Goal: Task Accomplishment & Management: Manage account settings

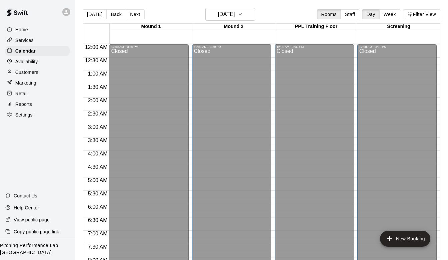
scroll to position [397, 0]
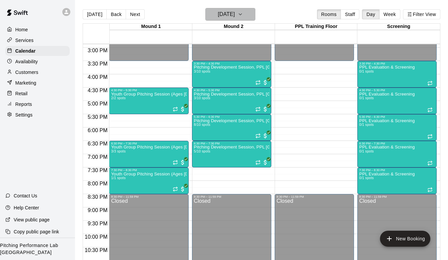
click at [243, 13] on icon "button" at bounding box center [240, 14] width 5 height 8
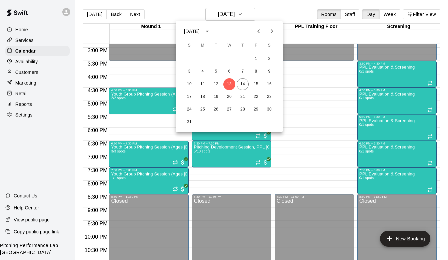
click at [28, 70] on div at bounding box center [224, 130] width 448 height 260
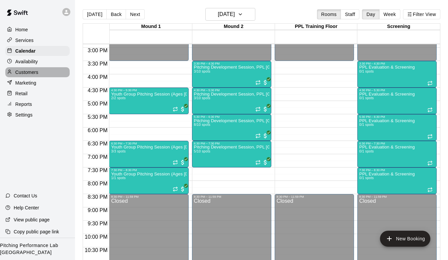
click at [28, 70] on p "Customers" at bounding box center [26, 72] width 23 height 7
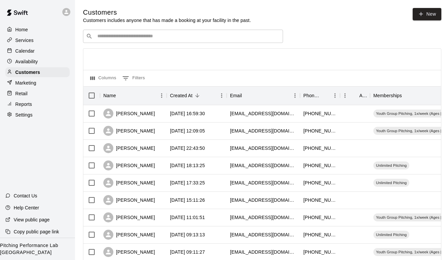
click at [123, 34] on input "Search customers by name or email" at bounding box center [187, 36] width 185 height 7
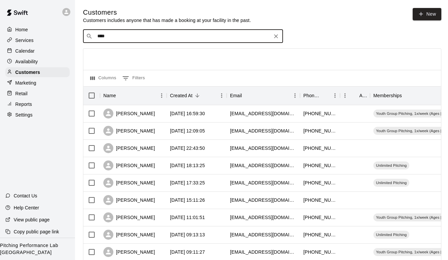
type input "*****"
click at [115, 53] on p "[PERSON_NAME]" at bounding box center [122, 50] width 41 height 7
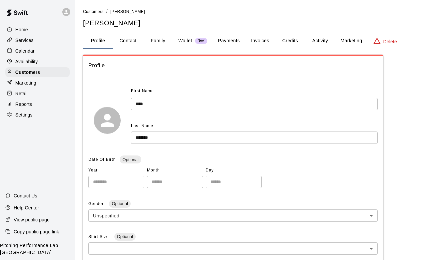
click at [311, 40] on button "Activity" at bounding box center [320, 41] width 30 height 16
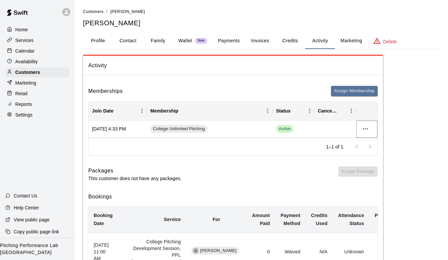
click at [368, 130] on icon "more actions" at bounding box center [365, 129] width 8 height 8
click at [374, 155] on li "Cancel" at bounding box center [379, 153] width 38 height 11
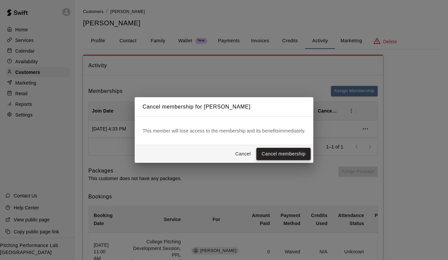
click at [285, 154] on button "Cancel membership" at bounding box center [283, 154] width 54 height 12
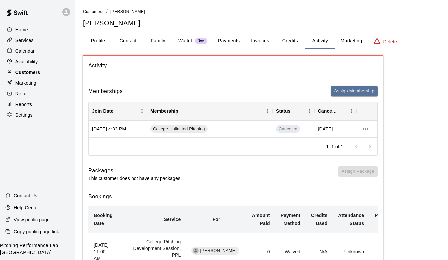
click at [36, 71] on p "Customers" at bounding box center [27, 72] width 25 height 7
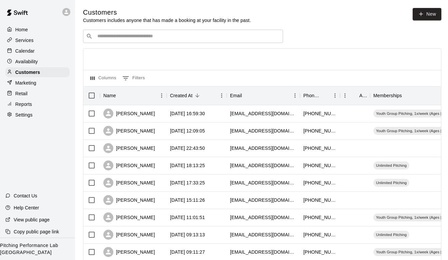
click at [157, 31] on div "​ ​" at bounding box center [183, 36] width 200 height 13
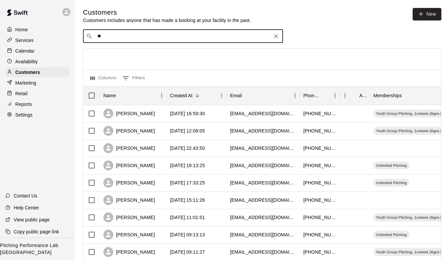
type input "***"
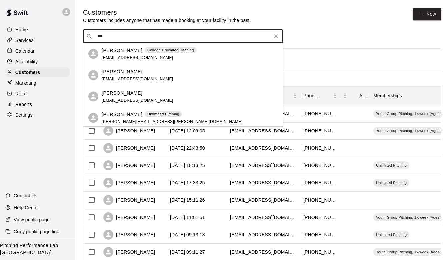
click at [101, 52] on div "[PERSON_NAME] College Unlimited Pitching [EMAIL_ADDRESS][DOMAIN_NAME]" at bounding box center [183, 53] width 200 height 21
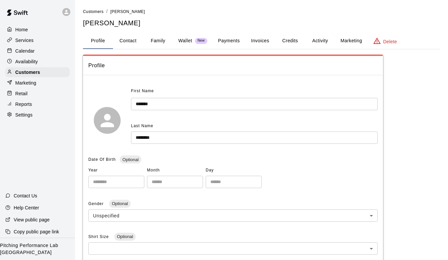
click at [325, 38] on button "Activity" at bounding box center [320, 41] width 30 height 16
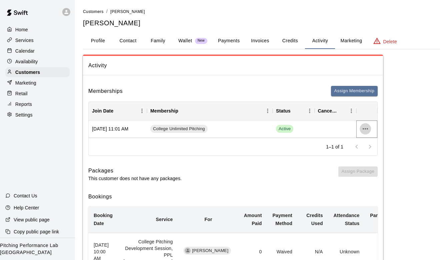
click at [366, 127] on icon "more actions" at bounding box center [365, 129] width 8 height 8
click at [373, 150] on li "Cancel" at bounding box center [379, 153] width 38 height 11
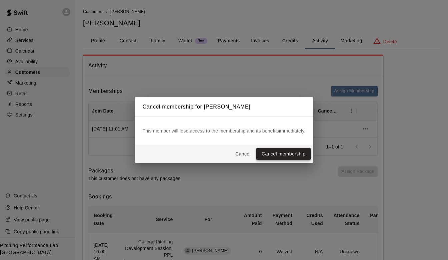
click at [306, 151] on button "Cancel membership" at bounding box center [283, 154] width 54 height 12
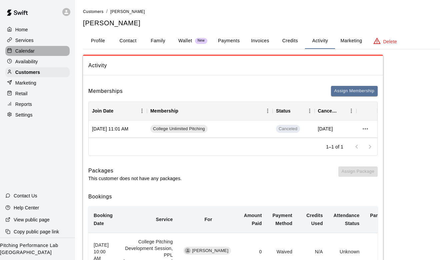
click at [30, 53] on p "Calendar" at bounding box center [24, 51] width 19 height 7
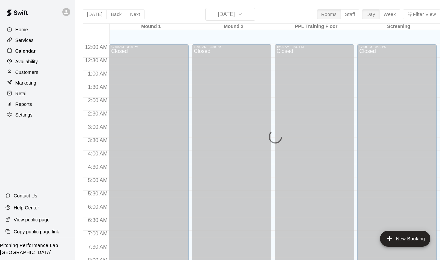
scroll to position [397, 0]
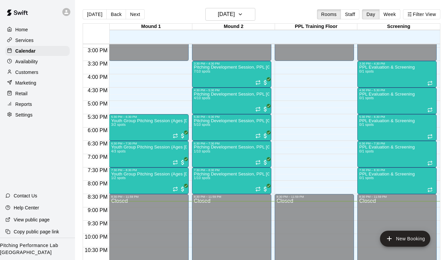
click at [28, 39] on p "Services" at bounding box center [24, 40] width 18 height 7
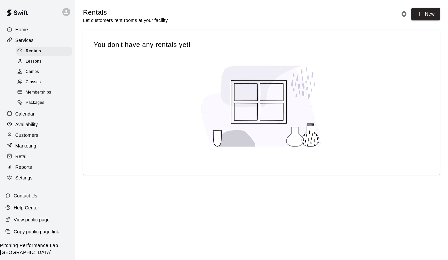
click at [35, 88] on div "Memberships" at bounding box center [44, 92] width 56 height 9
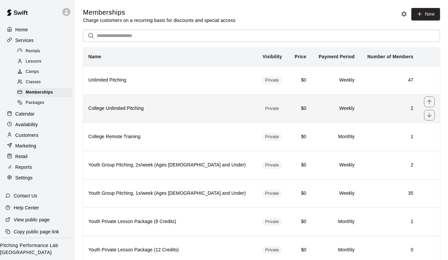
click at [121, 104] on th "College Unlimited Pitching" at bounding box center [170, 108] width 174 height 28
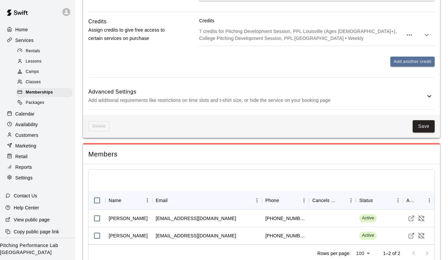
scroll to position [345, 0]
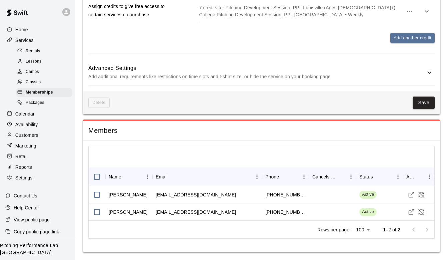
click at [39, 135] on div "Customers" at bounding box center [37, 135] width 64 height 10
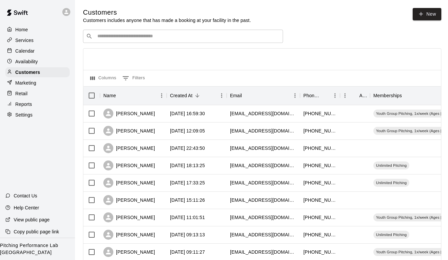
click at [84, 37] on div "​ ​" at bounding box center [183, 36] width 200 height 13
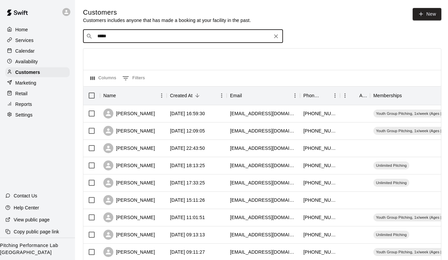
type input "******"
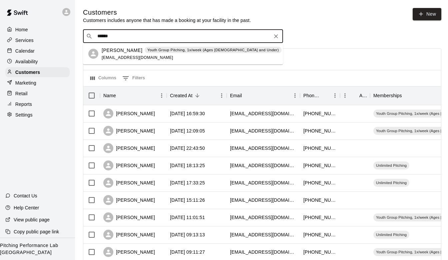
click at [121, 59] on span "[EMAIL_ADDRESS][DOMAIN_NAME]" at bounding box center [138, 57] width 72 height 5
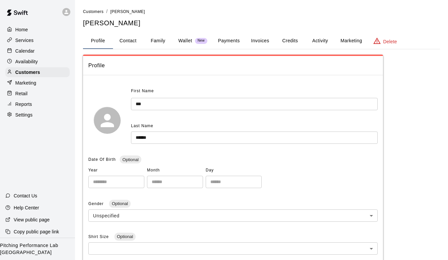
click at [316, 45] on button "Activity" at bounding box center [320, 41] width 30 height 16
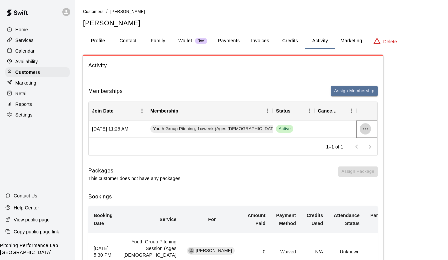
click at [368, 128] on icon "more actions" at bounding box center [365, 129] width 8 height 8
click at [372, 158] on li "Cancel" at bounding box center [379, 153] width 38 height 11
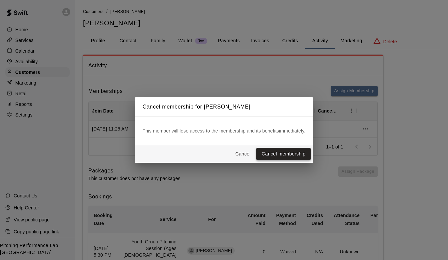
click at [282, 154] on button "Cancel membership" at bounding box center [283, 154] width 54 height 12
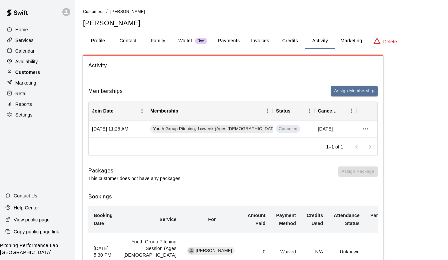
click at [31, 68] on div "Customers" at bounding box center [37, 72] width 64 height 10
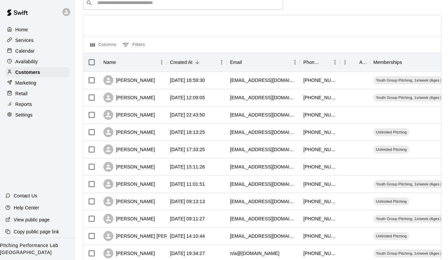
scroll to position [30, 0]
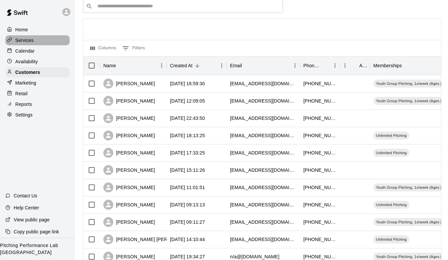
click at [41, 43] on div "Services" at bounding box center [37, 40] width 64 height 10
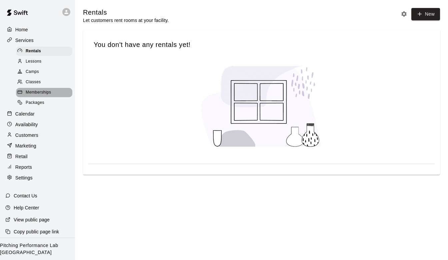
click at [45, 95] on span "Memberships" at bounding box center [38, 92] width 25 height 7
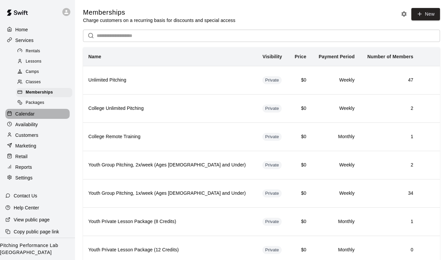
click at [38, 112] on div "Calendar" at bounding box center [37, 114] width 64 height 10
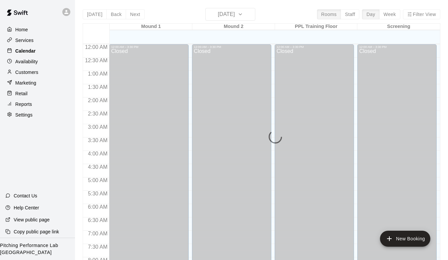
scroll to position [397, 0]
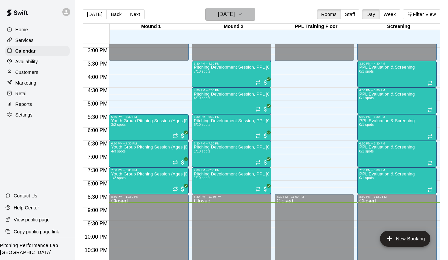
click at [227, 13] on h6 "[DATE]" at bounding box center [226, 14] width 17 height 9
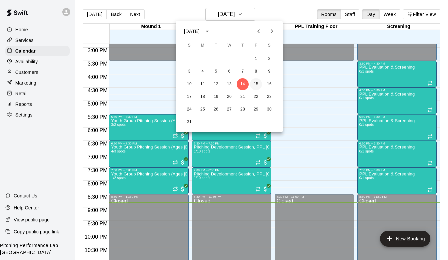
click at [257, 86] on button "15" at bounding box center [256, 84] width 12 height 12
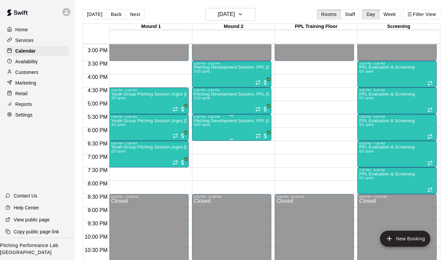
click at [217, 127] on div "Pitching Development Session, PPL [GEOGRAPHIC_DATA] (Ages [DEMOGRAPHIC_DATA]+) …" at bounding box center [231, 249] width 75 height 260
click at [202, 142] on img "edit" at bounding box center [201, 142] width 8 height 8
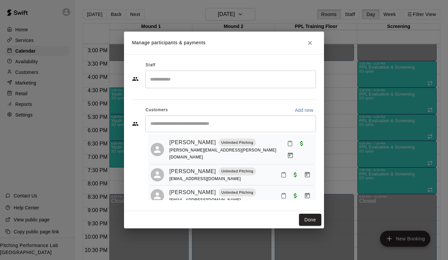
scroll to position [16, 0]
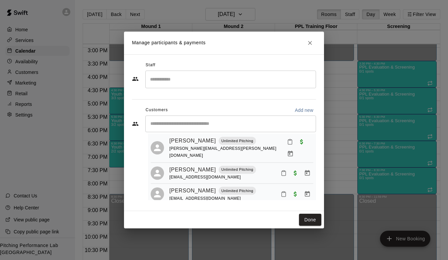
click at [308, 43] on icon "Close" at bounding box center [310, 43] width 7 height 7
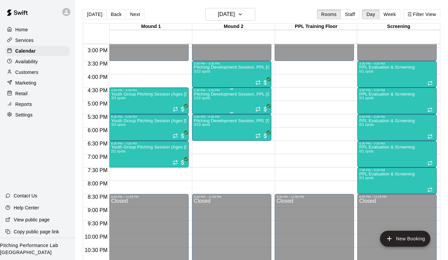
click at [232, 101] on div "Pitching Development Session, PPL [GEOGRAPHIC_DATA] (Ages [DEMOGRAPHIC_DATA]+) …" at bounding box center [231, 222] width 75 height 260
click at [203, 119] on button "edit" at bounding box center [200, 115] width 13 height 13
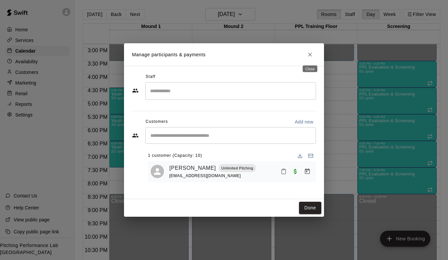
click at [309, 59] on button "Close" at bounding box center [310, 55] width 12 height 12
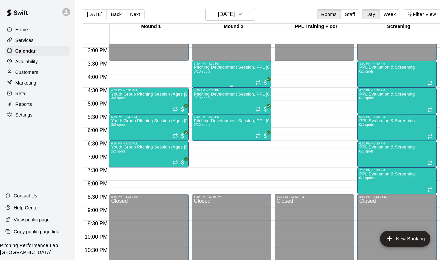
click at [241, 62] on div at bounding box center [231, 62] width 75 height 1
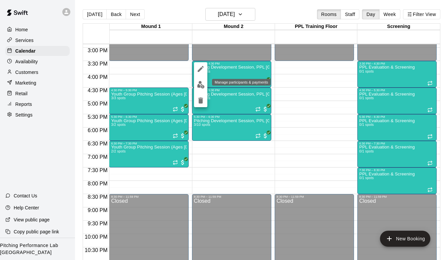
click at [198, 88] on img "edit" at bounding box center [201, 85] width 8 height 8
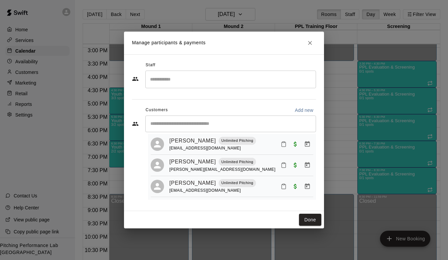
scroll to position [0, 0]
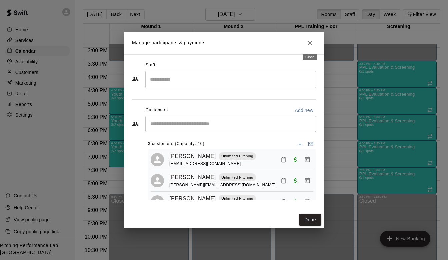
click at [311, 45] on icon "Close" at bounding box center [310, 43] width 7 height 7
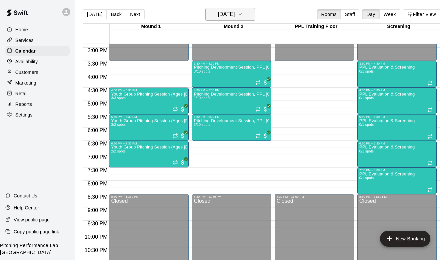
click at [248, 19] on button "[DATE]" at bounding box center [230, 14] width 50 height 13
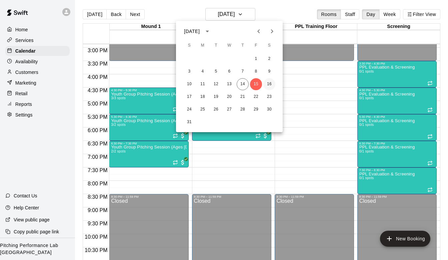
click at [269, 84] on button "16" at bounding box center [269, 84] width 12 height 12
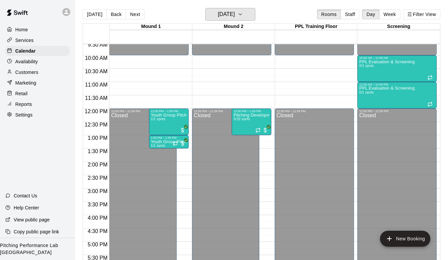
scroll to position [238, 0]
